Goal: Task Accomplishment & Management: Use online tool/utility

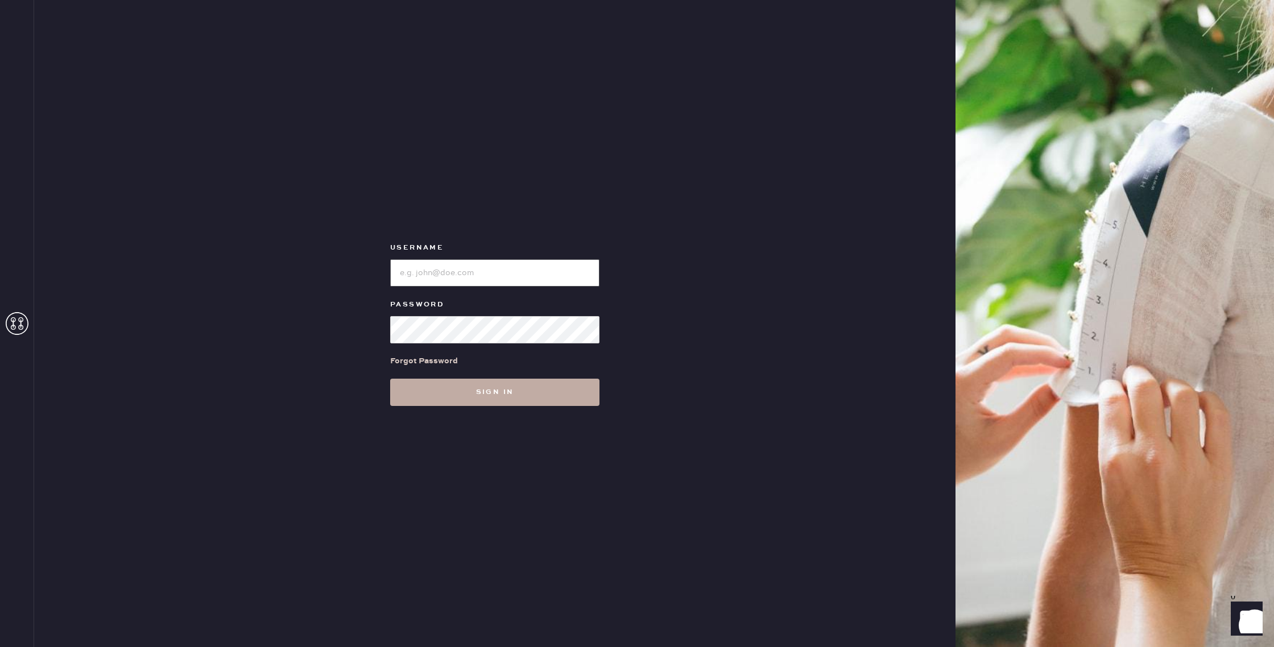
type input "reformationbethesdarow"
click at [458, 400] on button "Sign in" at bounding box center [494, 392] width 209 height 27
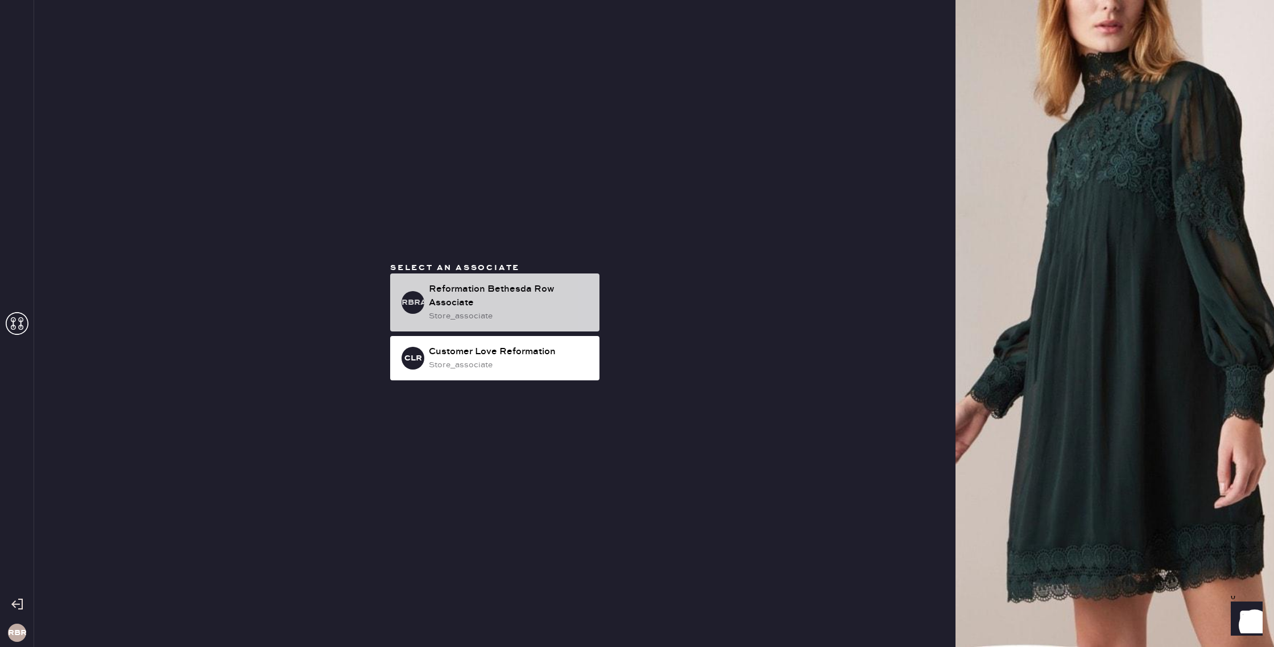
click at [483, 295] on div "Reformation Bethesda Row Associate" at bounding box center [509, 296] width 161 height 27
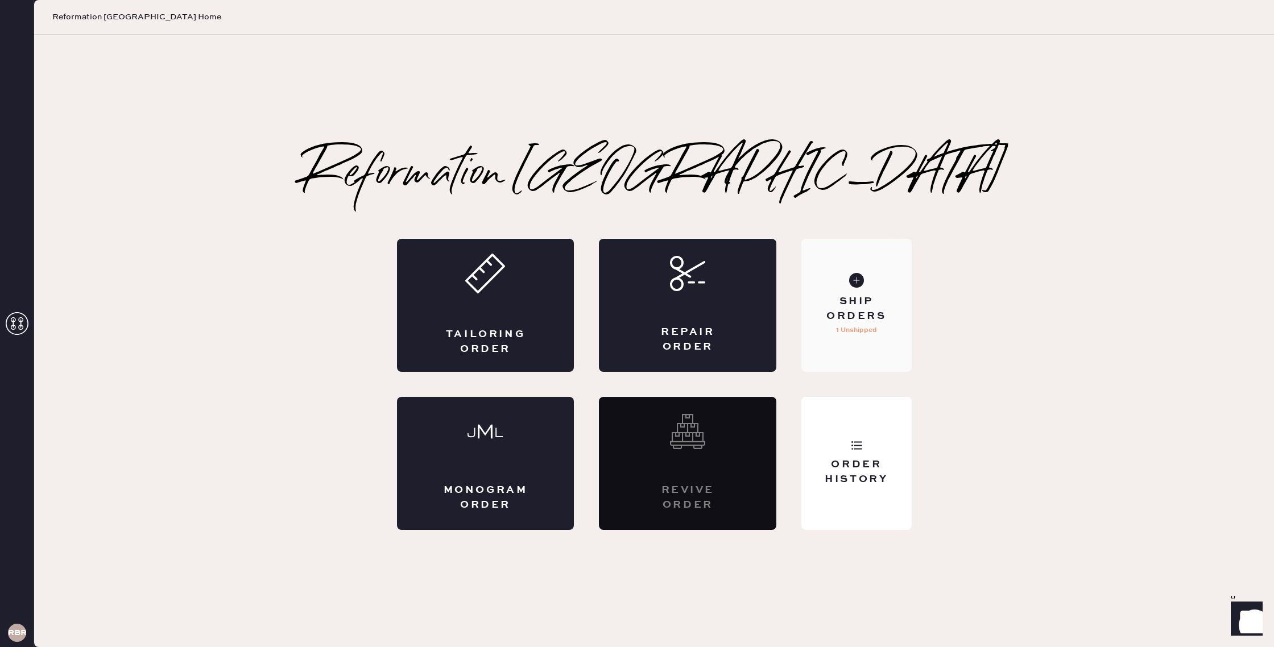
click at [868, 341] on div "Ship Orders 1 Unshipped" at bounding box center [856, 305] width 110 height 133
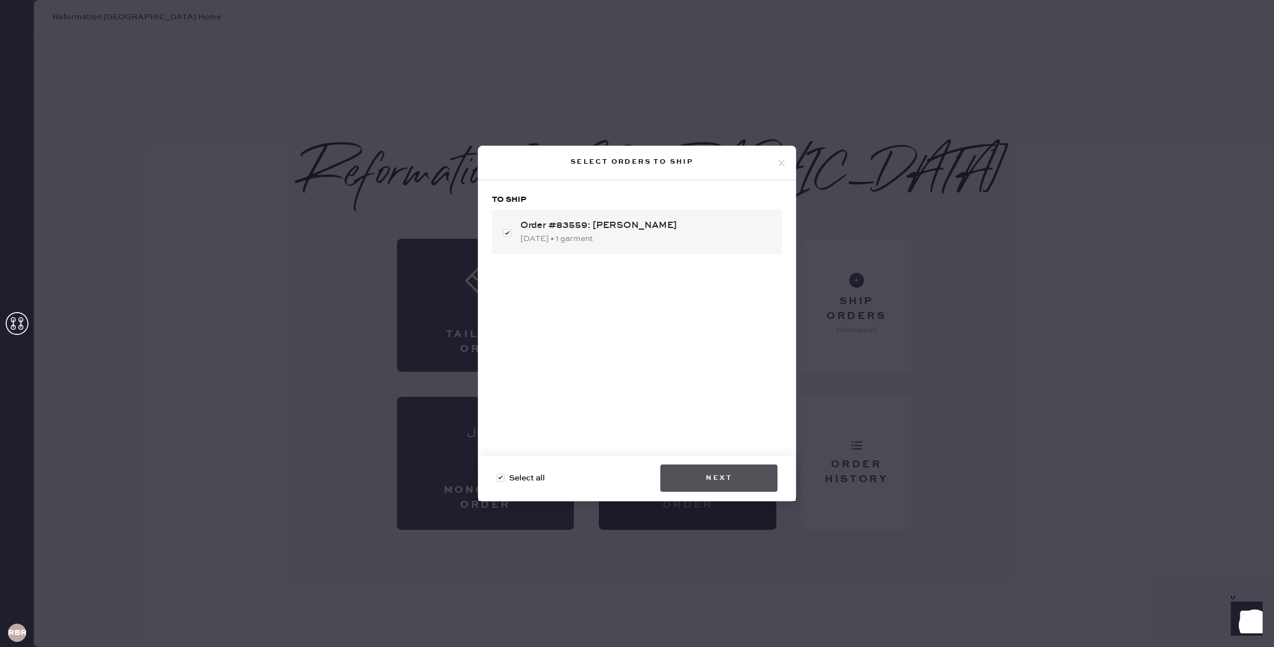
click at [747, 471] on button "Next" at bounding box center [718, 478] width 117 height 27
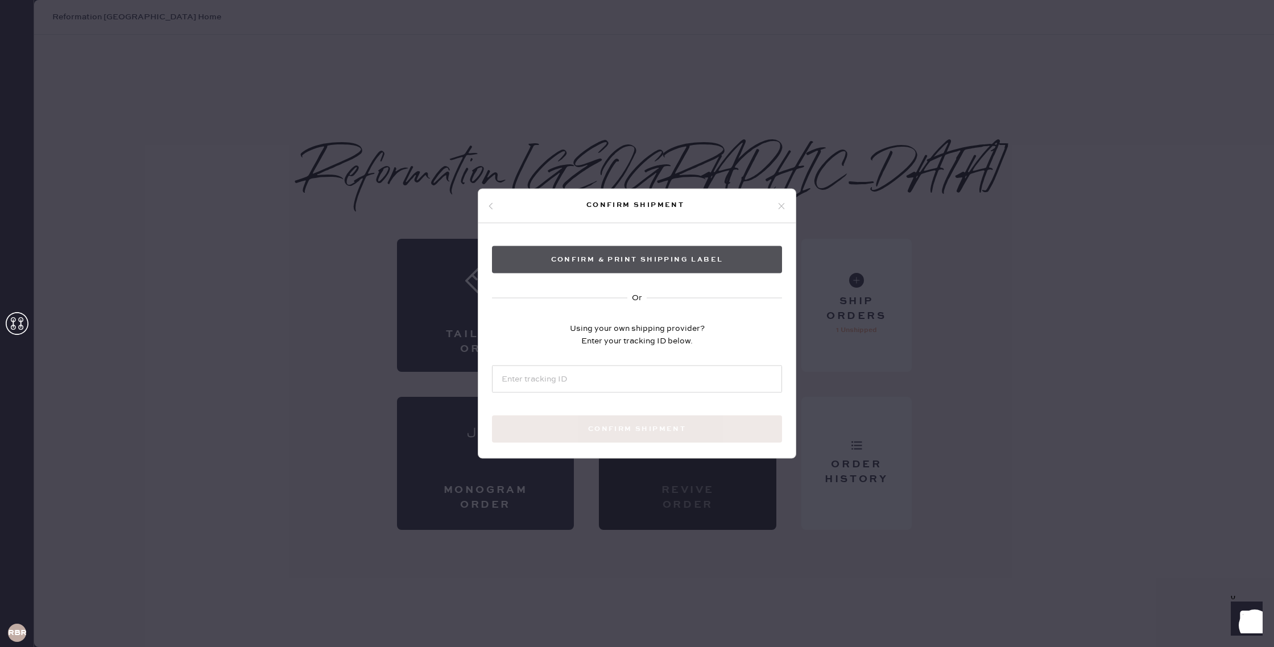
click at [731, 263] on button "Confirm & Print shipping label" at bounding box center [637, 259] width 290 height 27
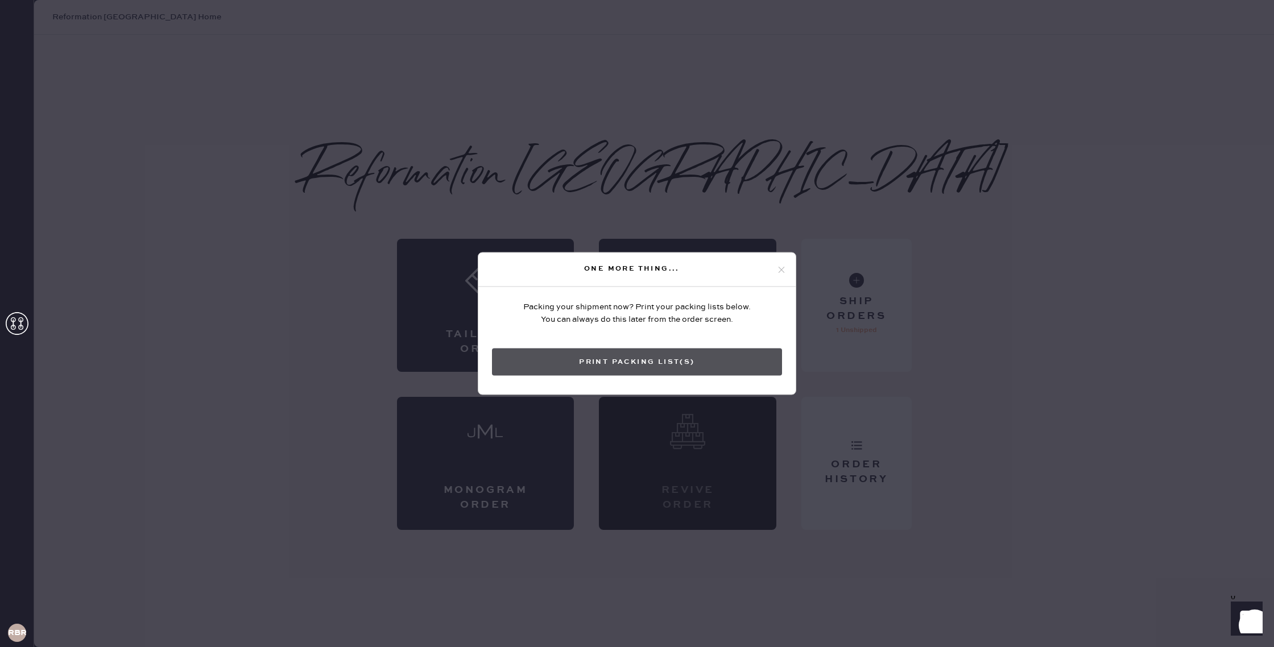
click at [658, 353] on button "Print Packing List(s)" at bounding box center [637, 362] width 290 height 27
